Goal: Book appointment/travel/reservation

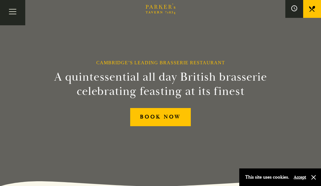
click at [14, 12] on button "Toggle navigation" at bounding box center [12, 12] width 25 height 25
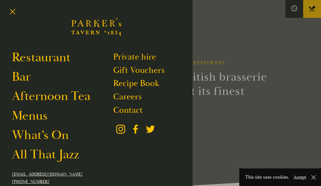
click at [32, 99] on link "Afternoon Tea" at bounding box center [51, 96] width 78 height 16
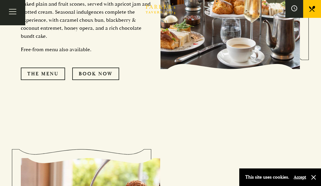
scroll to position [331, 0]
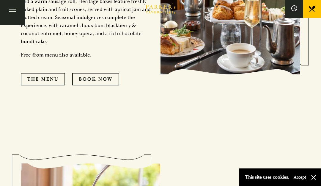
click at [40, 85] on link "The Menu" at bounding box center [43, 79] width 44 height 12
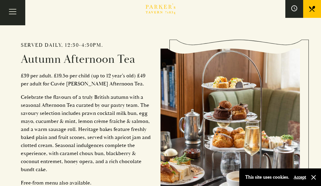
scroll to position [196, 0]
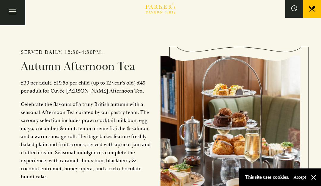
click at [61, 73] on h2 "Autumn Afternoon Tea" at bounding box center [86, 67] width 131 height 14
click at [51, 73] on h2 "Autumn Afternoon Tea" at bounding box center [86, 67] width 131 height 14
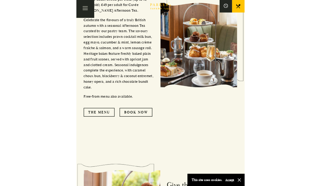
scroll to position [322, 0]
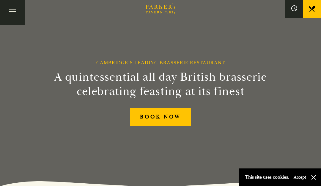
click at [169, 126] on link "BOOK NOW" at bounding box center [160, 117] width 61 height 18
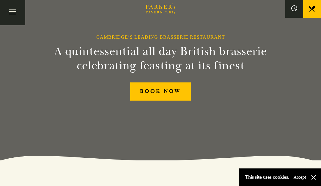
scroll to position [28, 0]
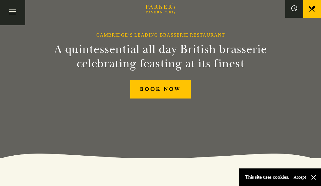
click at [165, 98] on link "BOOK NOW" at bounding box center [160, 89] width 61 height 18
